Goal: Task Accomplishment & Management: Manage account settings

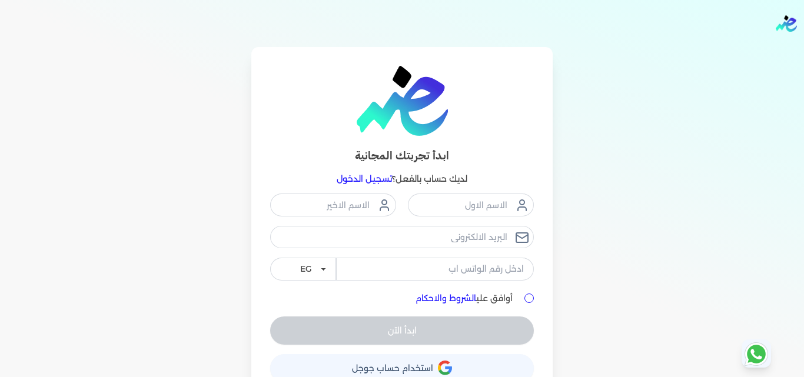
click at [366, 179] on link "تسجيل الدخول" at bounding box center [363, 179] width 55 height 11
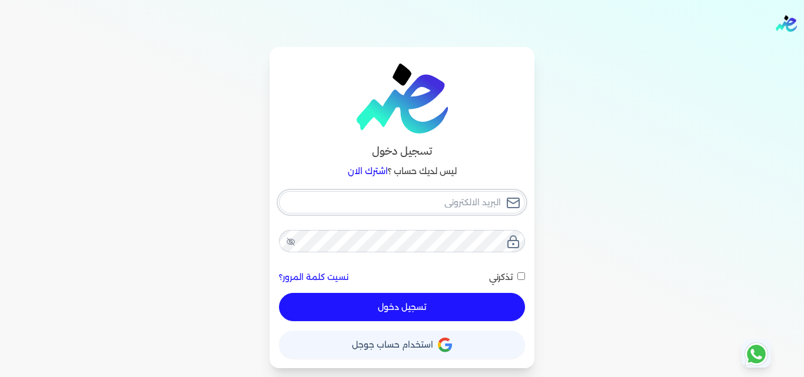
click at [475, 200] on input "email" at bounding box center [402, 202] width 246 height 22
type input "[EMAIL_ADDRESS][DOMAIN_NAME]"
click at [505, 310] on button "تسجيل دخول" at bounding box center [402, 307] width 246 height 28
checkbox input "false"
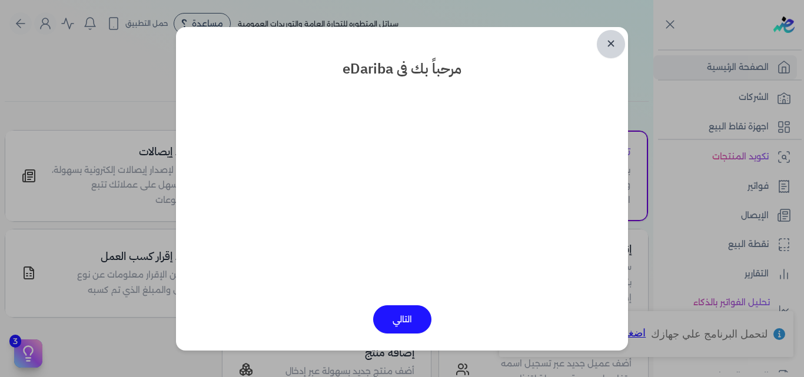
click at [612, 41] on link "✕" at bounding box center [610, 44] width 28 height 28
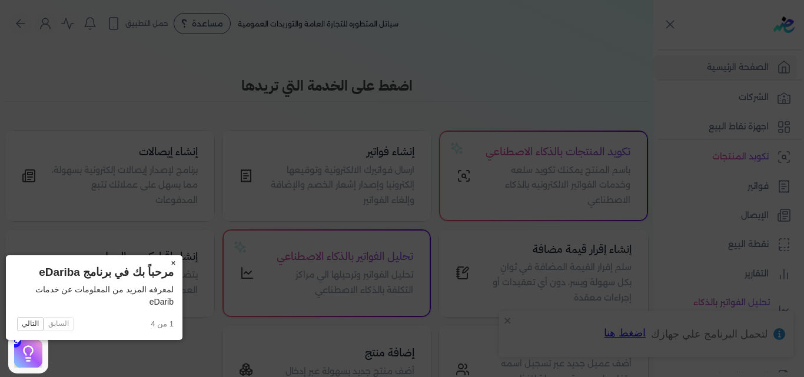
click at [164, 262] on button "×" at bounding box center [173, 263] width 19 height 16
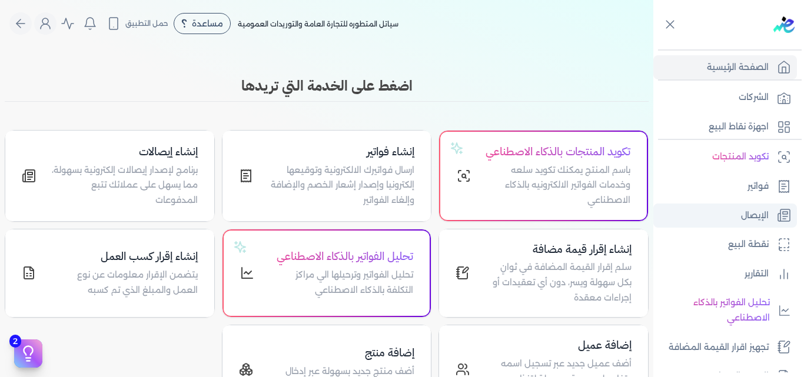
click at [741, 215] on p "الإيصال" at bounding box center [755, 215] width 28 height 15
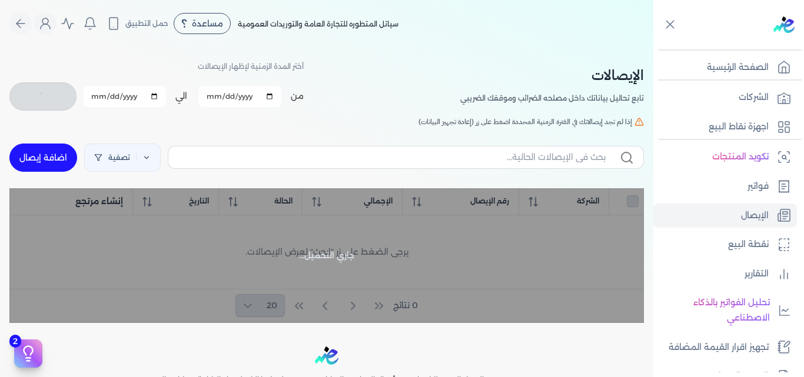
click at [212, 98] on input "2025-08-01" at bounding box center [240, 96] width 82 height 21
type input "[DATE]"
click at [135, 98] on input "2025-08-31" at bounding box center [125, 96] width 82 height 21
click at [99, 96] on input "2025-08-31" at bounding box center [125, 96] width 82 height 21
type input "[DATE]"
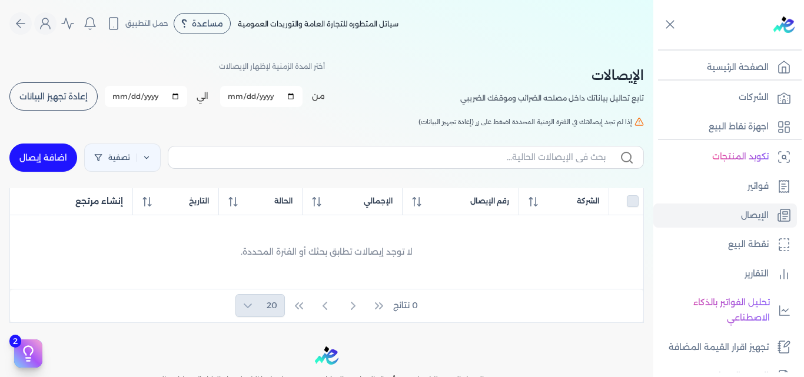
checkbox input "false"
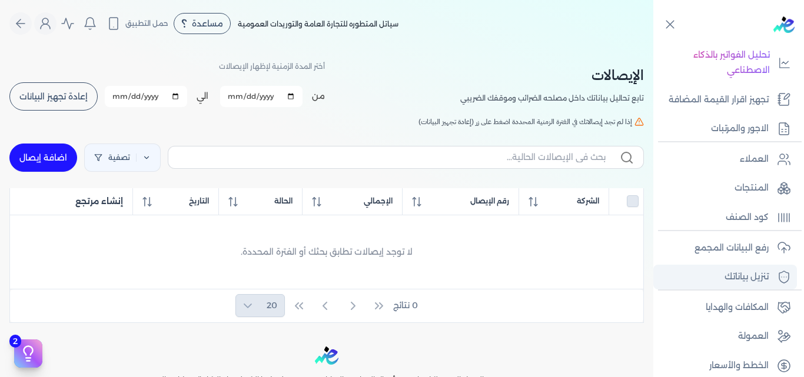
scroll to position [258, 0]
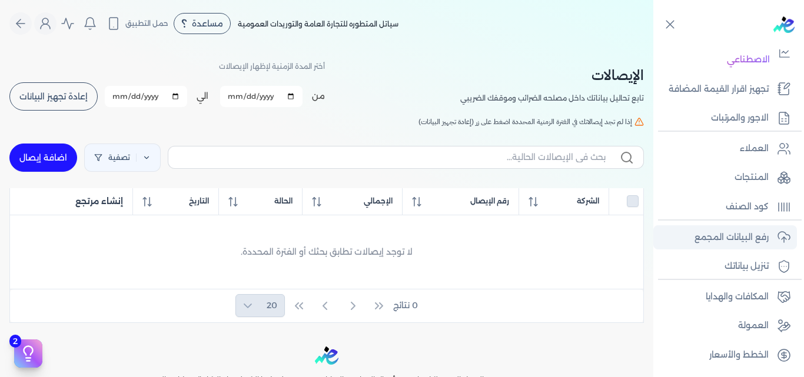
click at [726, 238] on p "رفع البيانات المجمع" at bounding box center [731, 237] width 74 height 15
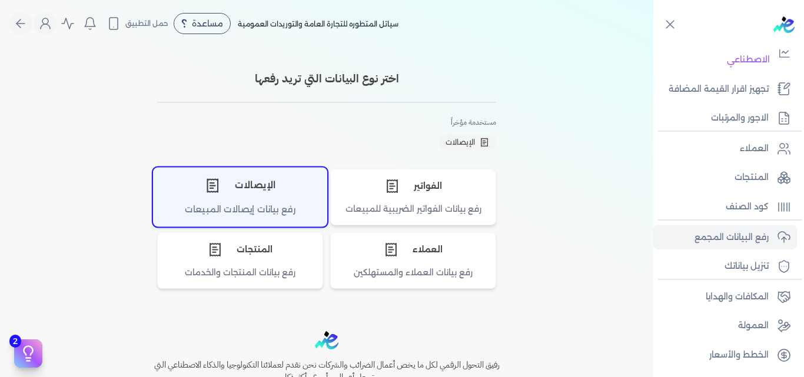
click at [286, 206] on div "رفع بيانات إيصالات المبيعات" at bounding box center [240, 214] width 173 height 23
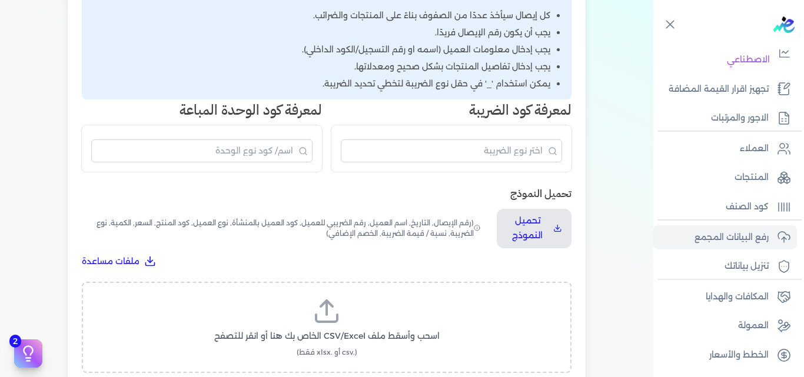
scroll to position [294, 0]
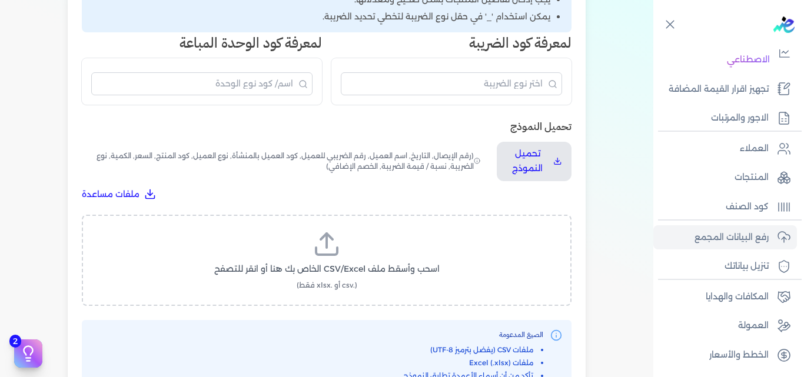
click at [334, 258] on icon at bounding box center [326, 244] width 28 height 28
click at [0, 0] on input "اسحب وأسقط ملف CSV/Excel الخاص بك هنا أو انقر للتصفح (.csv أو .xlsx فقط)" at bounding box center [0, 0] width 0 height 0
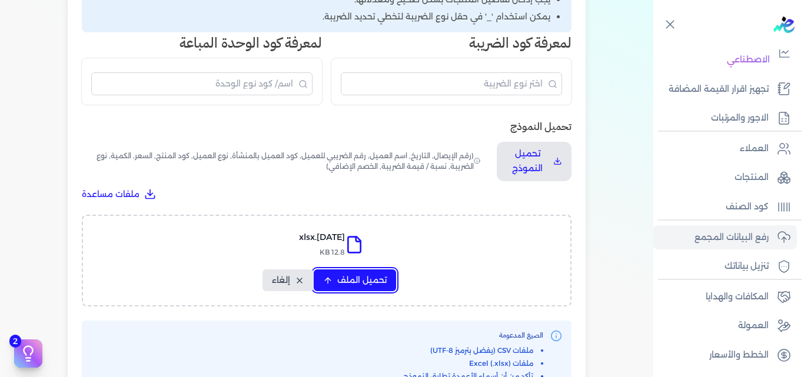
click at [367, 277] on span "تحميل الملف" at bounding box center [361, 280] width 49 height 12
select select "التاريخ"
select select "أسم العميل"
select select "نوع العميل"
select select "وصف البند"
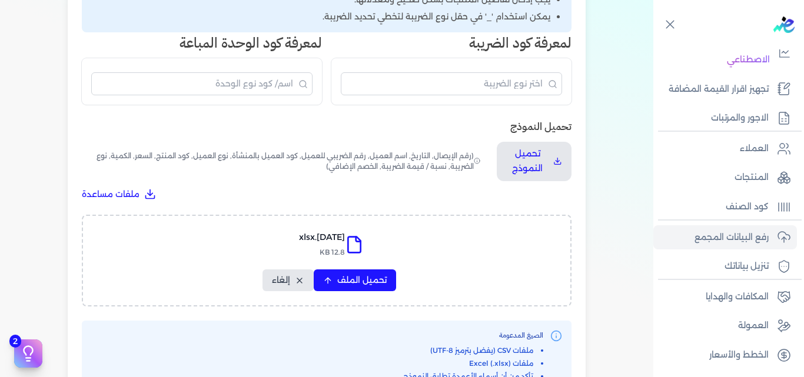
select select "السعر"
select select "الكمية"
select select "نوع الضريبة"
select select "نسبة / قيمة الضريبة"
select select "خصم اضافي"
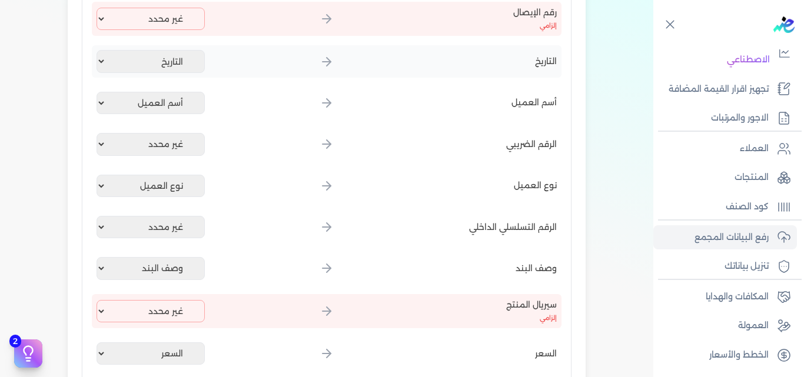
scroll to position [235, 0]
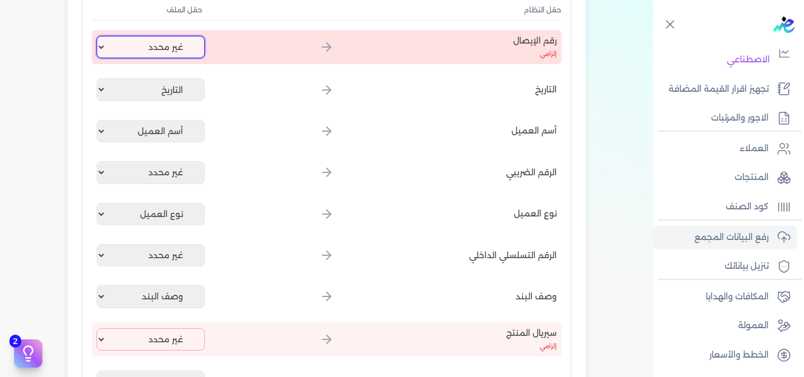
click at [186, 41] on select "غير محدد إيصال رقم التاريخ كود العميل بالمنشأة أسم العميل الرقم الضريبي للعميل …" at bounding box center [150, 47] width 108 height 22
select select "إيصال رقم"
click at [99, 36] on select "غير محدد إيصال رقم التاريخ كود العميل بالمنشأة أسم العميل الرقم الضريبي للعميل …" at bounding box center [150, 47] width 108 height 22
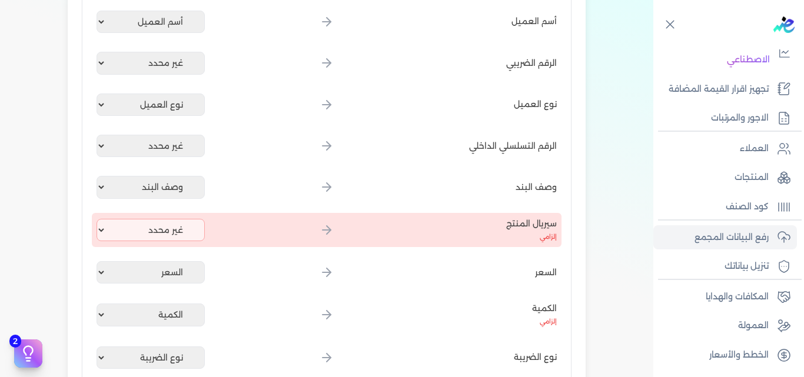
scroll to position [353, 0]
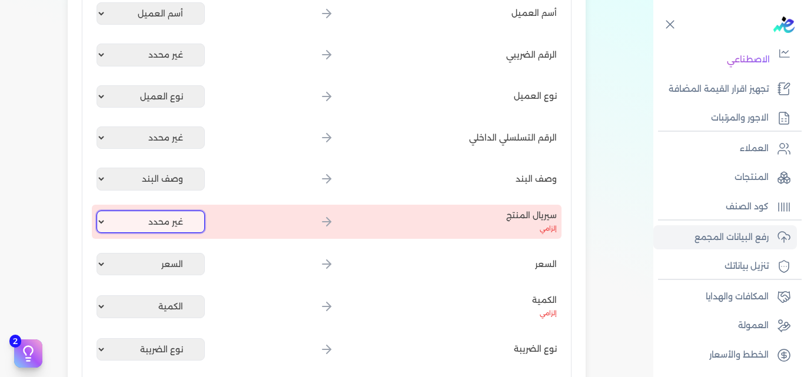
click at [161, 217] on select "غير محدد إيصال رقم التاريخ كود العميل بالمنشأة أسم العميل الرقم الضريبي للعميل …" at bounding box center [150, 222] width 108 height 22
select select "كود المنتج الداخلي"
click at [99, 211] on select "غير محدد إيصال رقم التاريخ كود العميل بالمنشأة أسم العميل الرقم الضريبي للعميل …" at bounding box center [150, 222] width 108 height 22
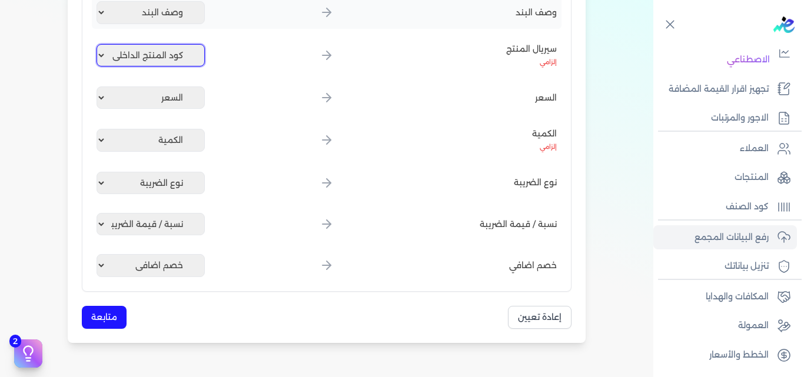
scroll to position [647, 0]
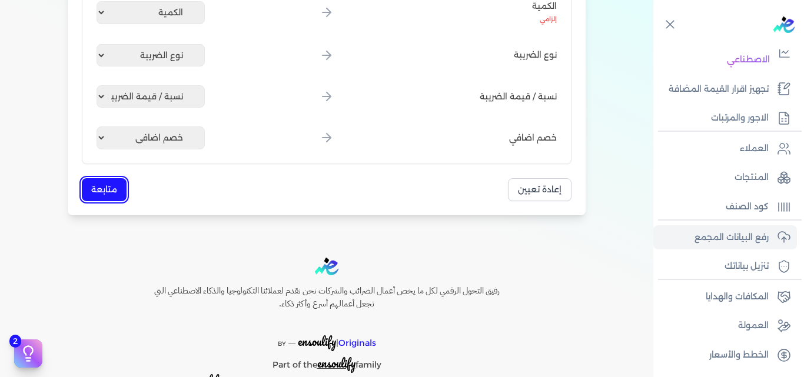
click at [112, 196] on button "متابعة" at bounding box center [104, 189] width 45 height 23
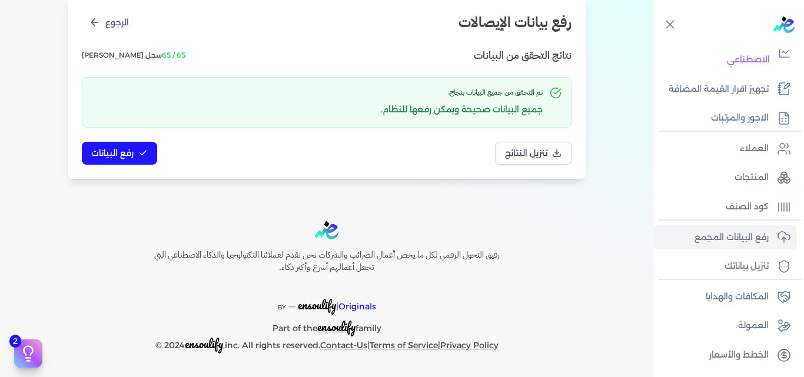
scroll to position [153, 0]
click at [133, 152] on span "رفع البيانات" at bounding box center [112, 153] width 42 height 12
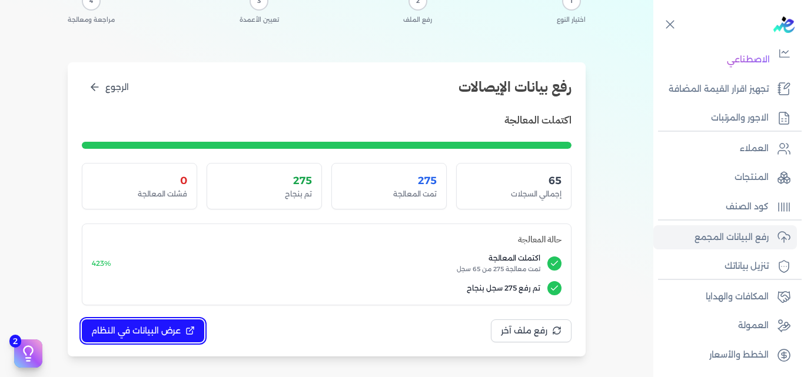
click at [183, 335] on button "عرض البيانات في النظام" at bounding box center [143, 330] width 122 height 23
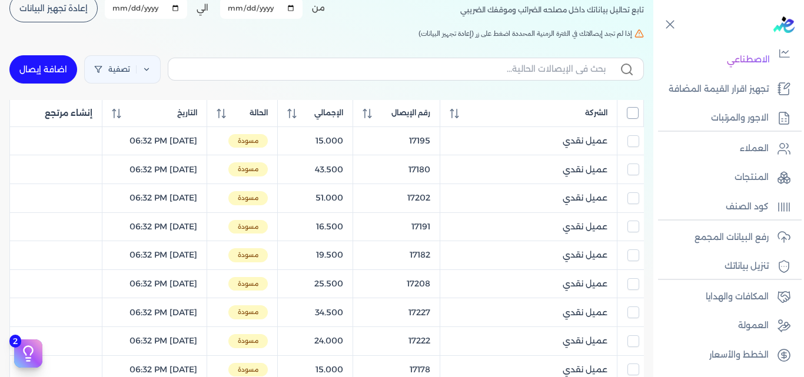
click at [628, 111] on input "All items unselected" at bounding box center [632, 113] width 12 height 12
checkbox input "true"
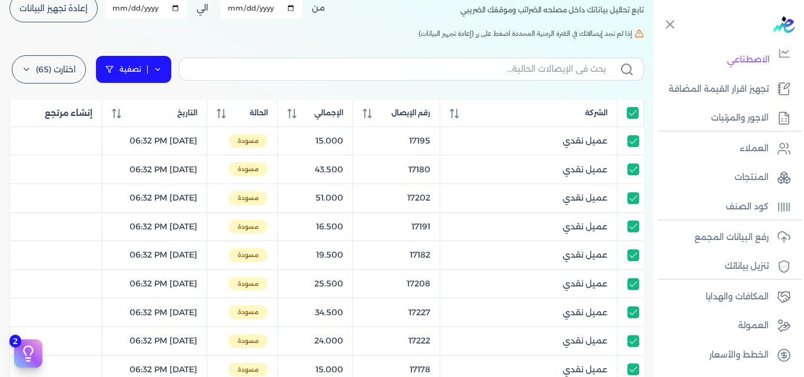
click at [162, 72] on icon at bounding box center [158, 69] width 8 height 8
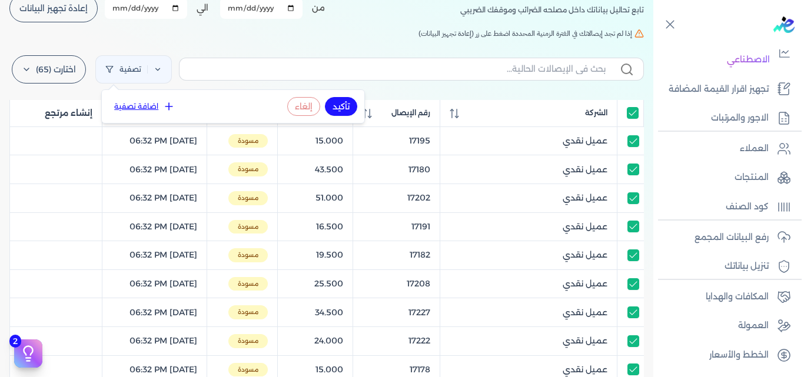
click at [165, 107] on icon at bounding box center [169, 107] width 12 height 12
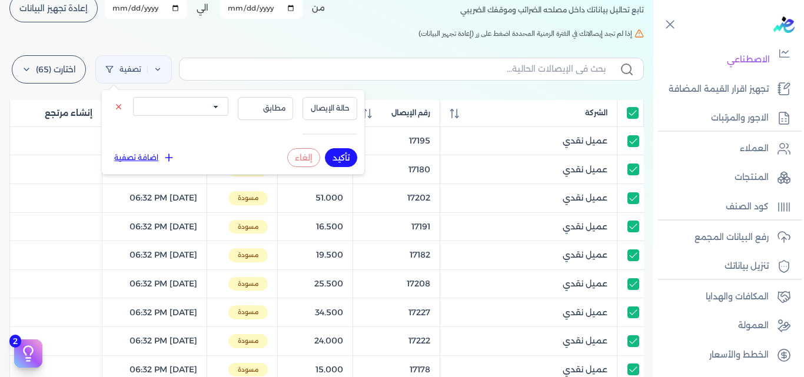
click at [212, 109] on select "الكل مقبولة غير مقبولة يتم مراجعتها ملغية مرفوضة مسودة" at bounding box center [180, 106] width 95 height 19
select select "draft"
click at [133, 97] on select "الكل مقبولة غير مقبولة يتم مراجعتها ملغية مرفوضة مسودة" at bounding box center [180, 106] width 95 height 19
click at [340, 160] on button "تأكيد" at bounding box center [341, 157] width 32 height 19
checkbox input "true"
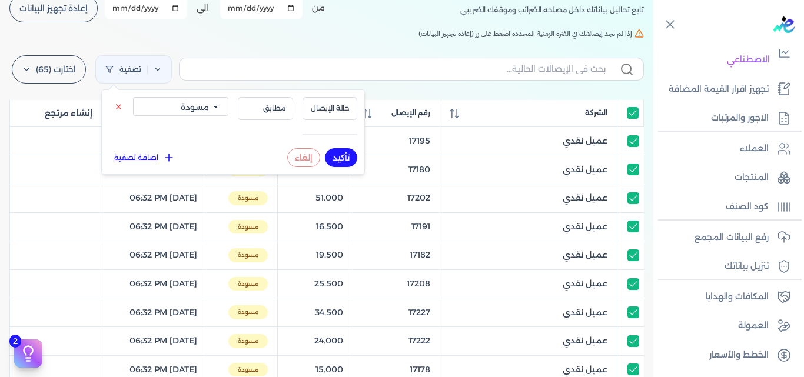
checkbox input "true"
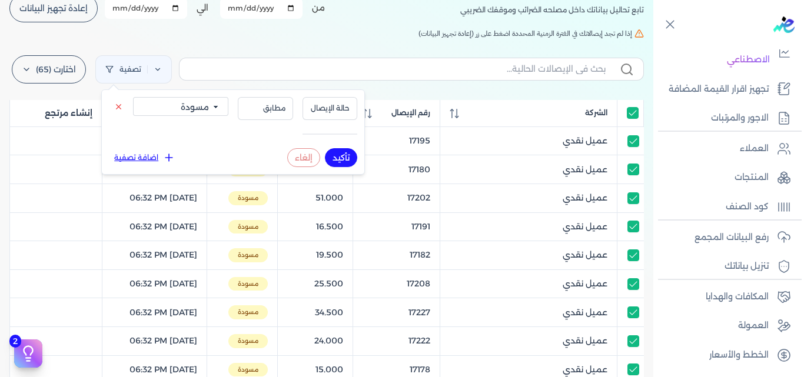
checkbox input "true"
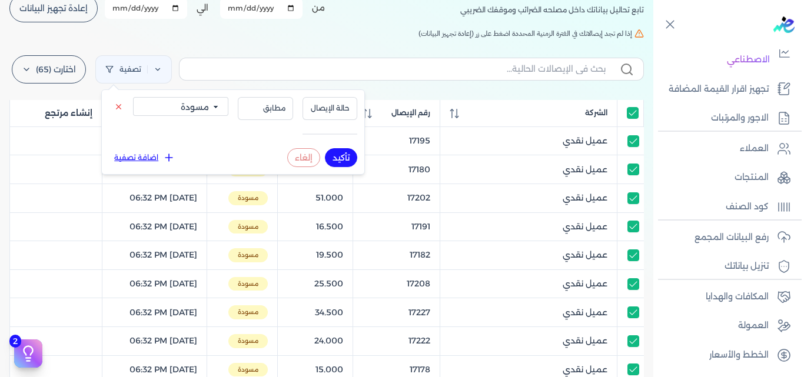
checkbox input "true"
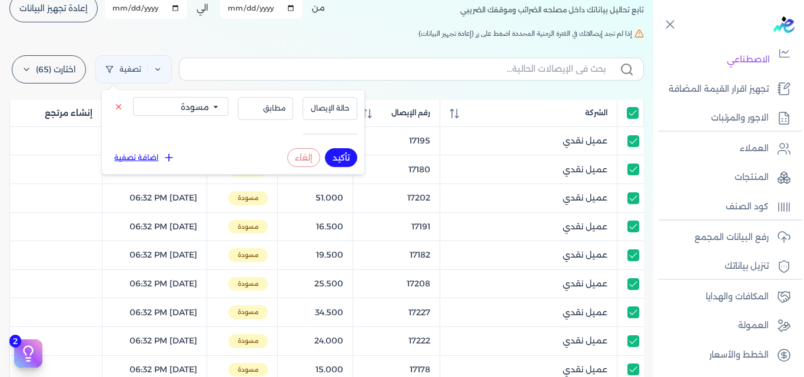
checkbox input "true"
click at [319, 38] on h5 "إذا لم تجد إيصالاتك في الفترة الزمنية المحددة اضغط على زر (إعادة تجهيز البيانات)" at bounding box center [326, 33] width 634 height 11
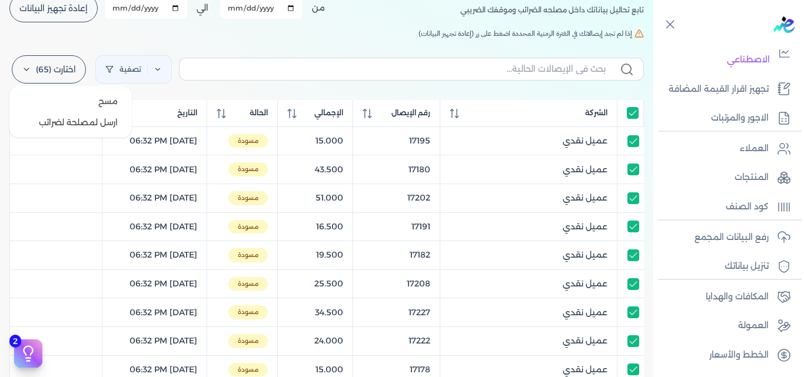
click at [59, 72] on label "اختارت (65)" at bounding box center [49, 69] width 74 height 28
click at [80, 118] on button "ارسل لمصلحة لضرائب" at bounding box center [70, 122] width 113 height 21
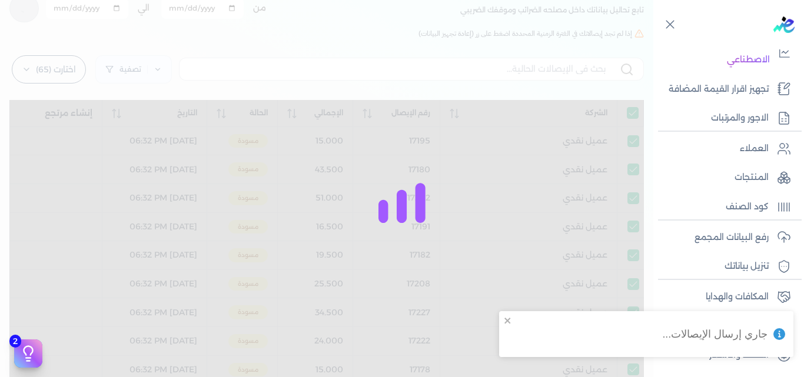
click at [545, 79] on div at bounding box center [402, 188] width 804 height 377
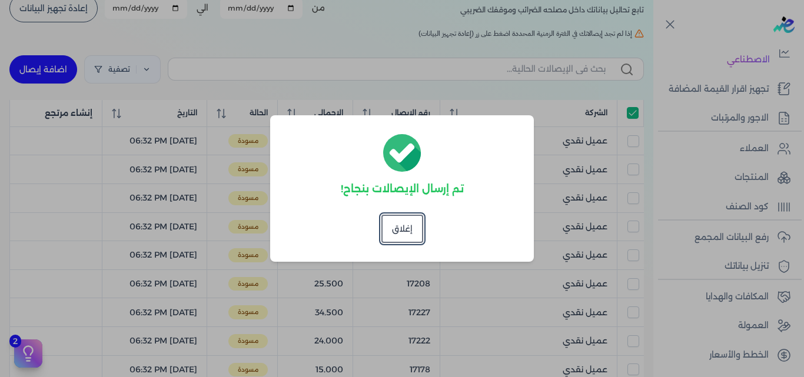
checkbox input "true"
click at [402, 232] on button "إغلاق" at bounding box center [402, 229] width 42 height 28
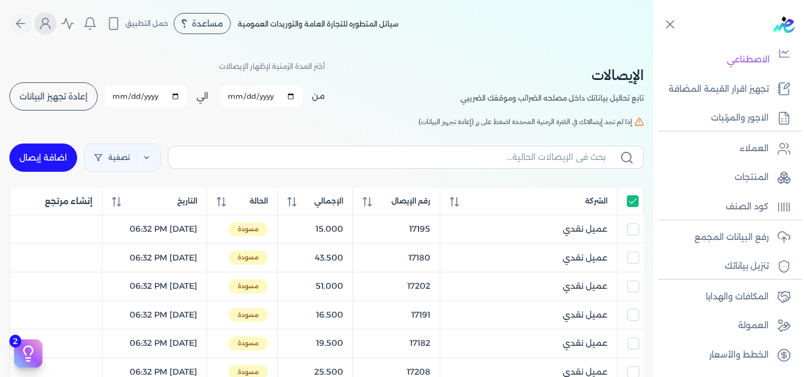
click at [50, 26] on icon "Global" at bounding box center [45, 26] width 9 height 5
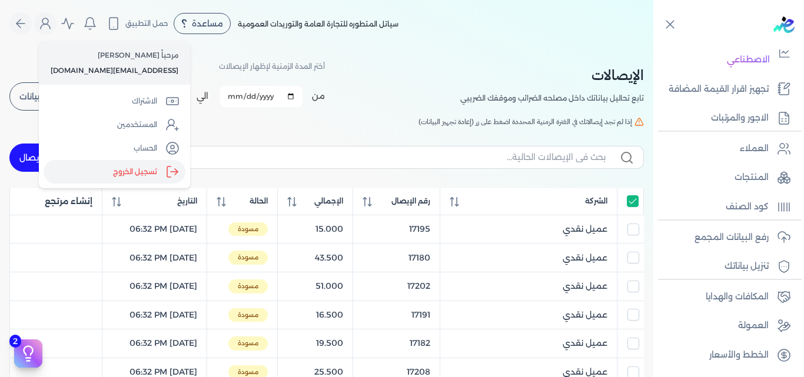
click at [105, 172] on label "تسجيل الخروج" at bounding box center [115, 172] width 142 height 24
click at [653, 47] on input "Close" at bounding box center [653, 47] width 0 height 0
